Goal: Information Seeking & Learning: Learn about a topic

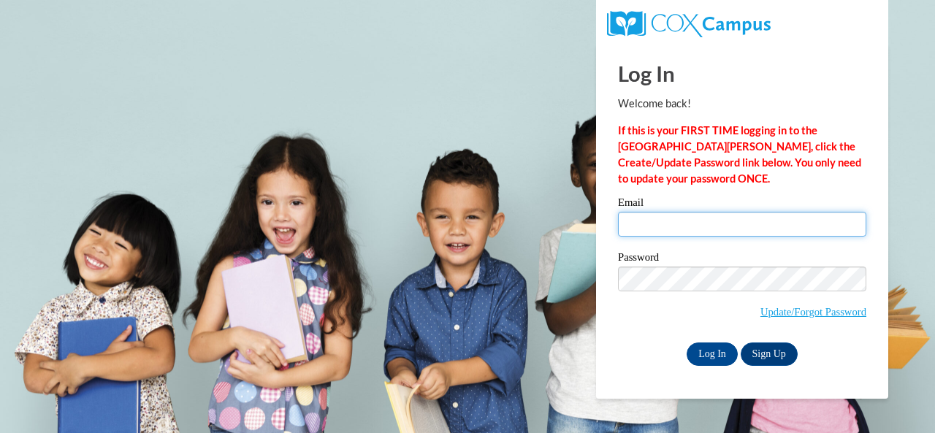
type input "[PERSON_NAME][EMAIL_ADDRESS][PERSON_NAME][DOMAIN_NAME]"
click at [829, 224] on input "[PERSON_NAME][EMAIL_ADDRESS][PERSON_NAME][DOMAIN_NAME]" at bounding box center [742, 224] width 248 height 25
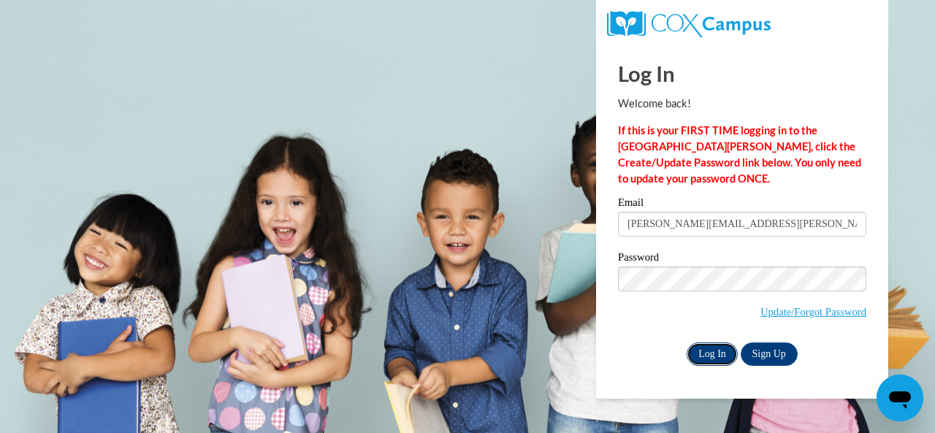
click at [713, 353] on input "Log In" at bounding box center [711, 353] width 51 height 23
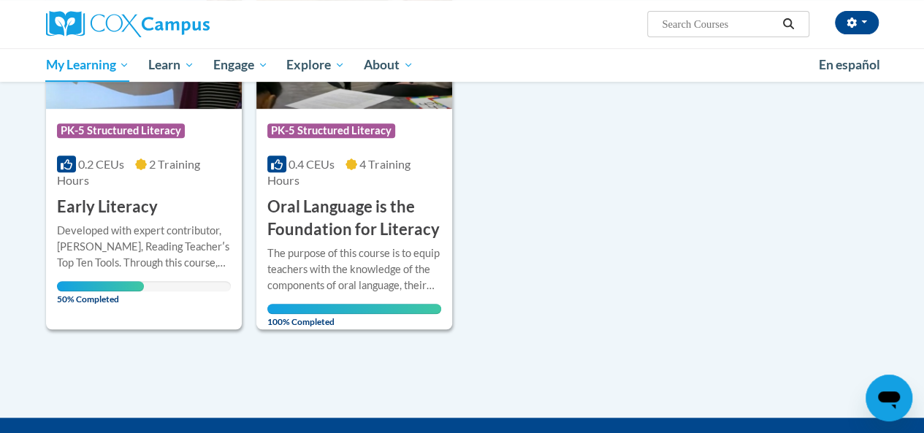
scroll to position [309, 0]
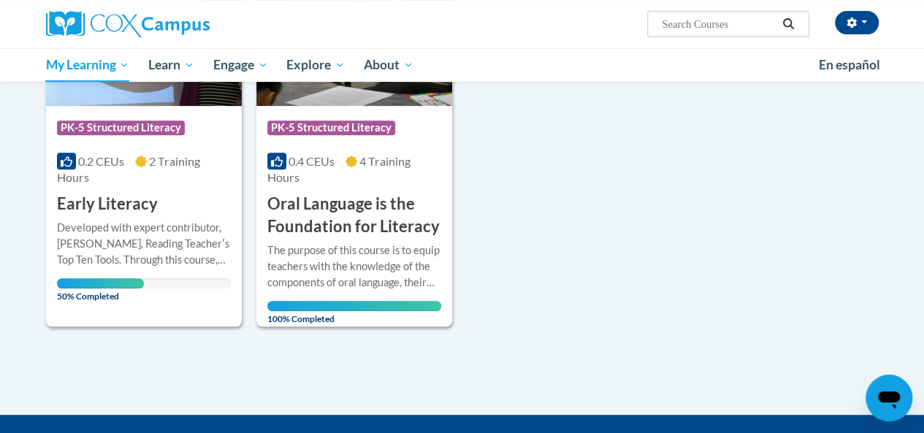
click at [140, 127] on span "PK-5 Structured Literacy" at bounding box center [121, 127] width 128 height 15
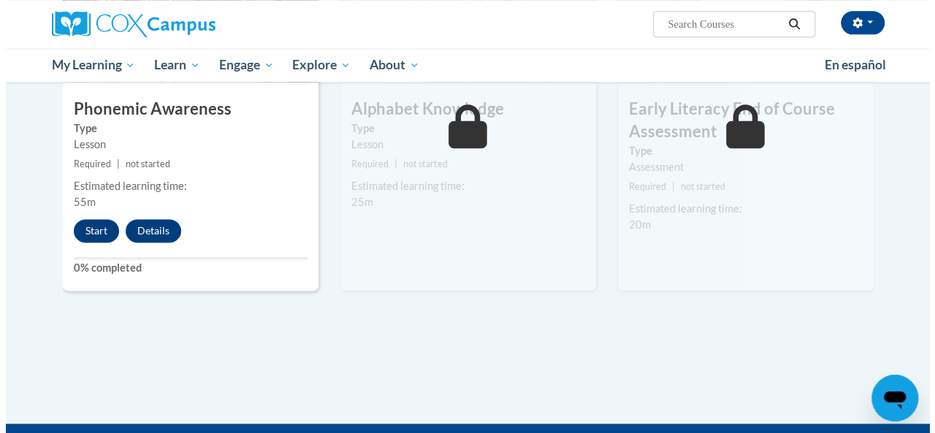
scroll to position [850, 0]
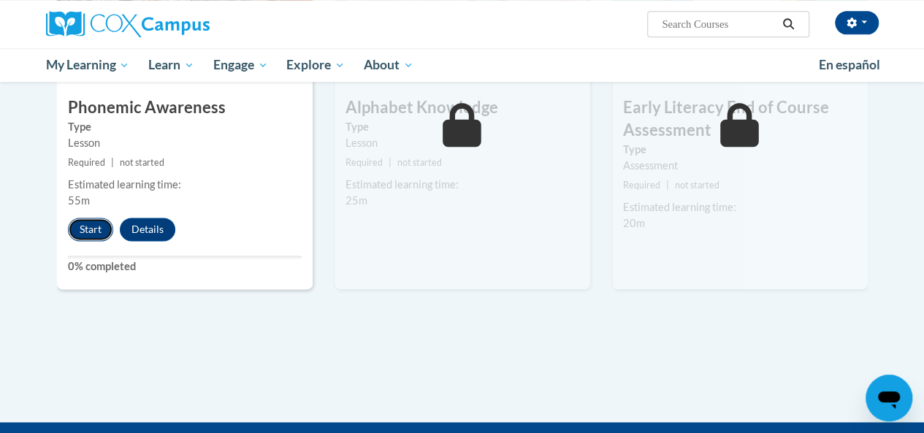
click at [85, 224] on button "Start" at bounding box center [90, 229] width 45 height 23
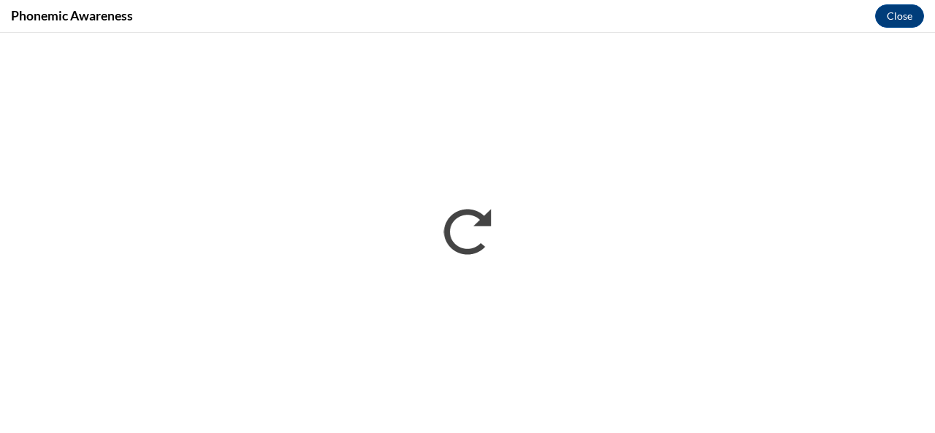
scroll to position [0, 0]
